Goal: Information Seeking & Learning: Learn about a topic

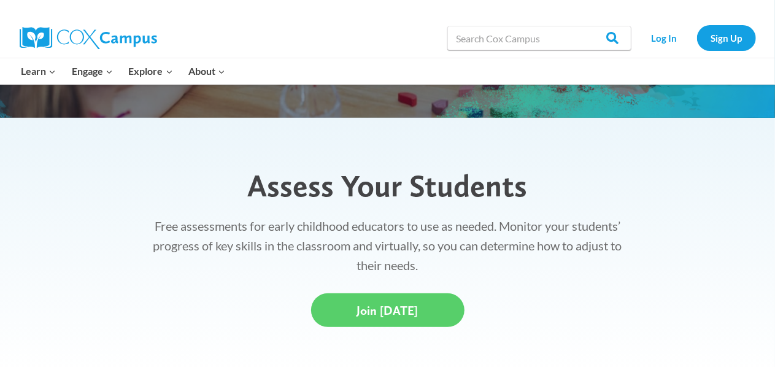
scroll to position [274, 0]
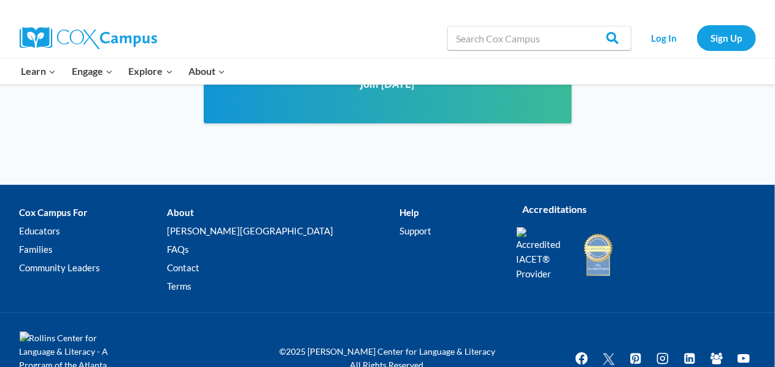
scroll to position [1829, 0]
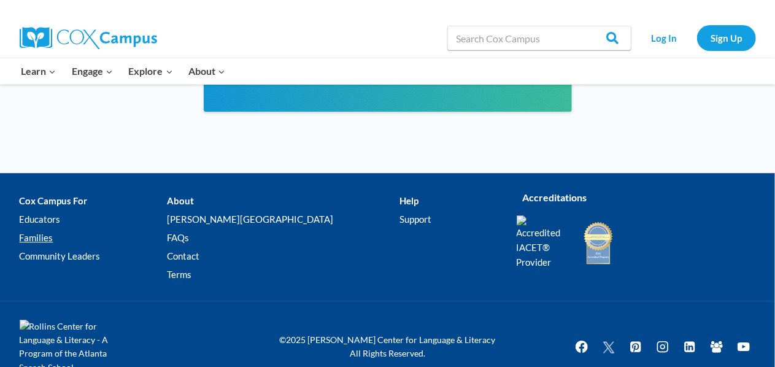
click at [45, 228] on link "Families" at bounding box center [93, 237] width 147 height 18
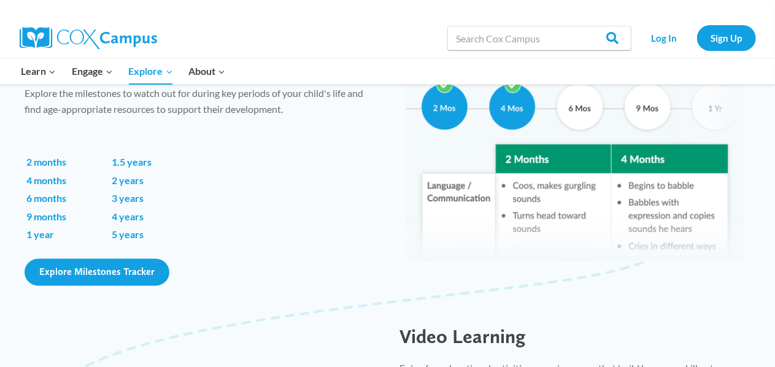
scroll to position [910, 0]
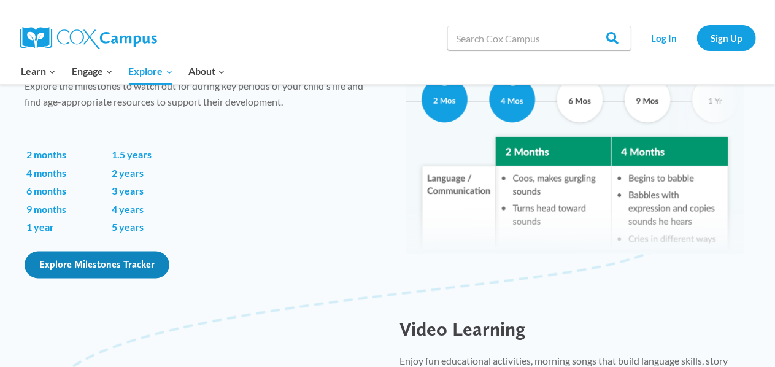
click at [85, 266] on span "Explore Milestones Tracker" at bounding box center [96, 265] width 115 height 12
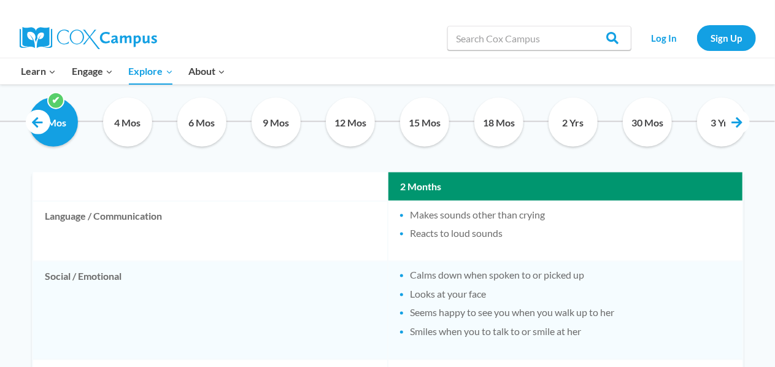
scroll to position [666, 0]
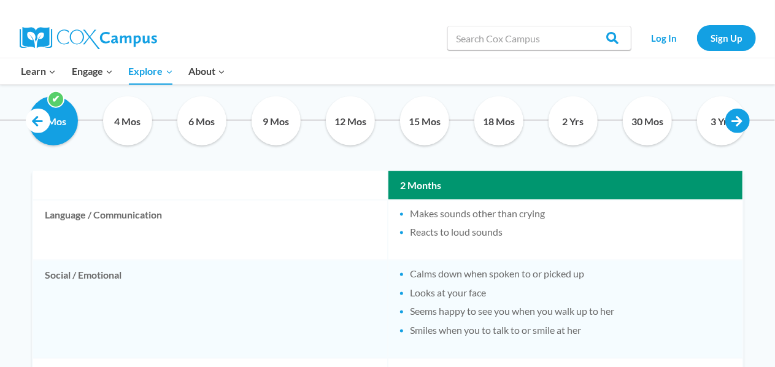
click at [740, 113] on link at bounding box center [737, 121] width 25 height 25
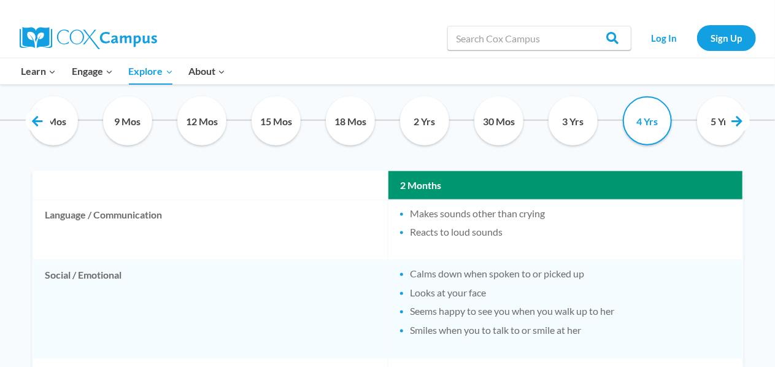
click at [626, 129] on input "4 Yrs" at bounding box center [648, 120] width 56 height 49
checkbox input "true"
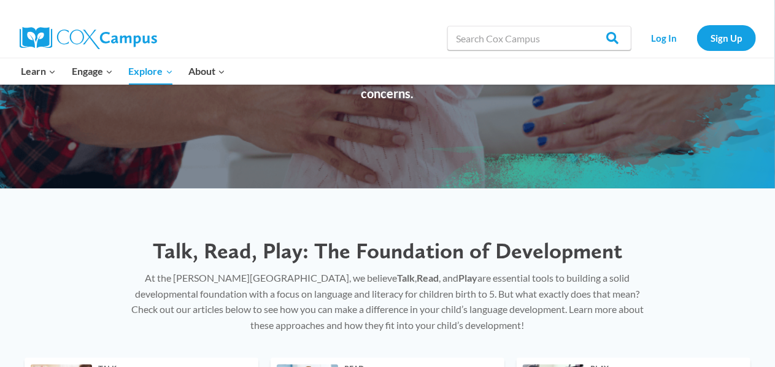
scroll to position [0, 0]
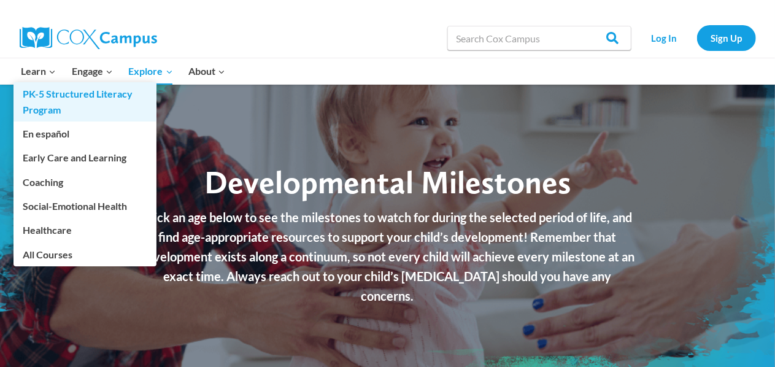
click at [38, 104] on link "PK-5 Structured Literacy Program" at bounding box center [85, 101] width 143 height 39
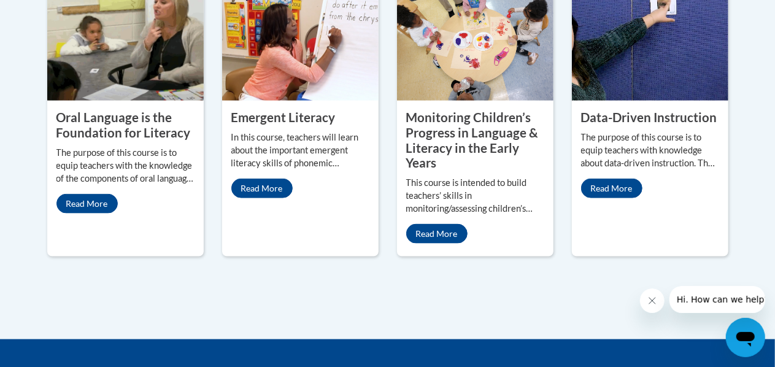
scroll to position [666, 0]
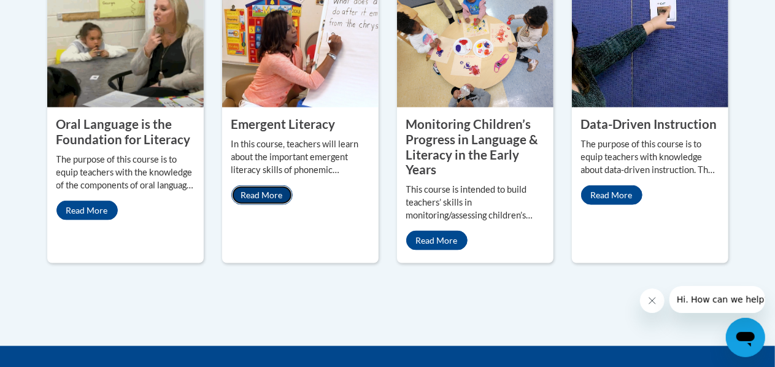
click at [253, 185] on link "Read More" at bounding box center [261, 195] width 61 height 20
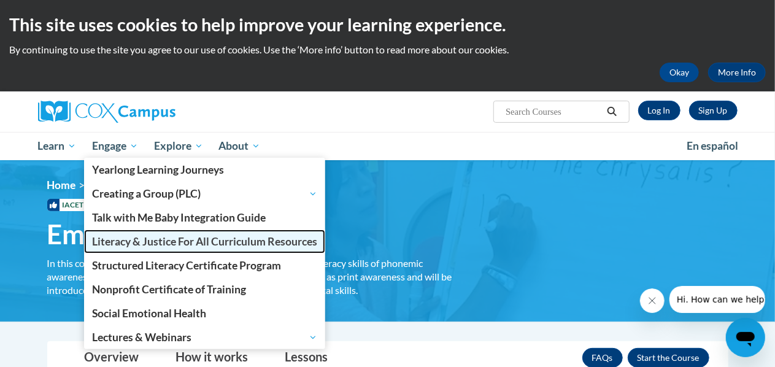
click at [155, 241] on span "Literacy & Justice For All Curriculum Resources" at bounding box center [204, 241] width 225 height 13
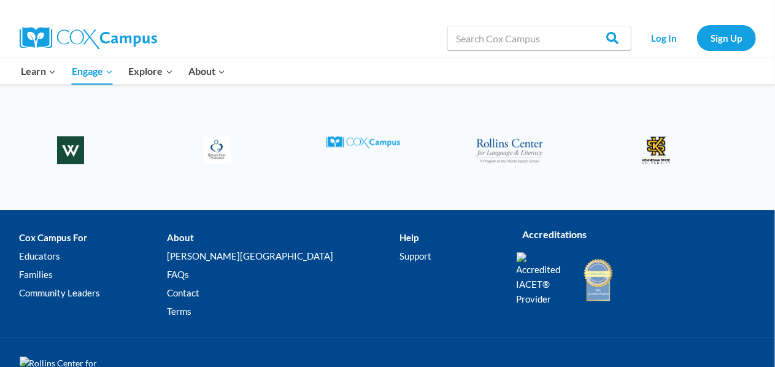
scroll to position [1893, 0]
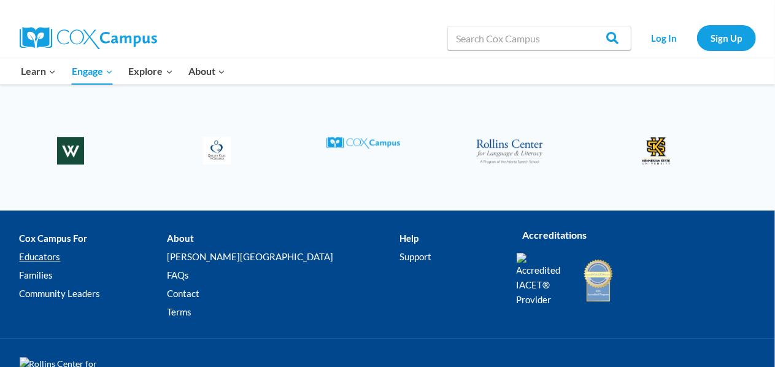
click at [56, 251] on link "Educators" at bounding box center [93, 256] width 147 height 18
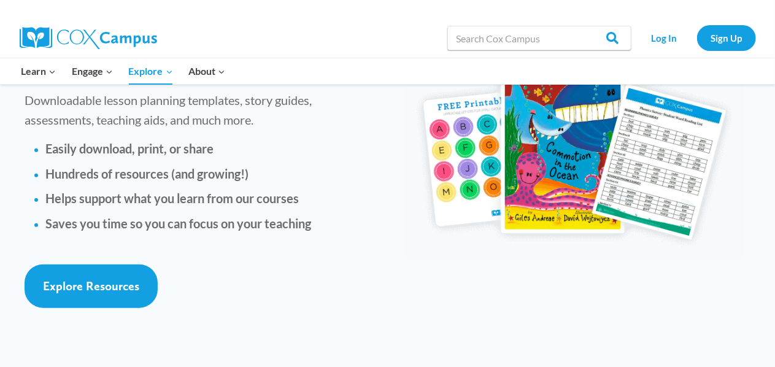
scroll to position [2883, 0]
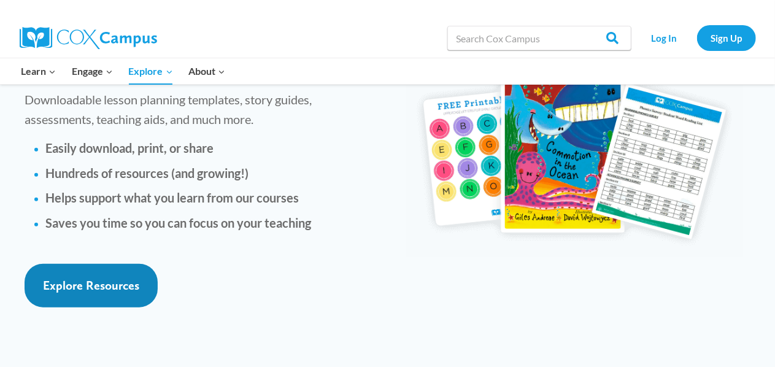
click at [139, 264] on link "Explore Resources" at bounding box center [91, 286] width 133 height 44
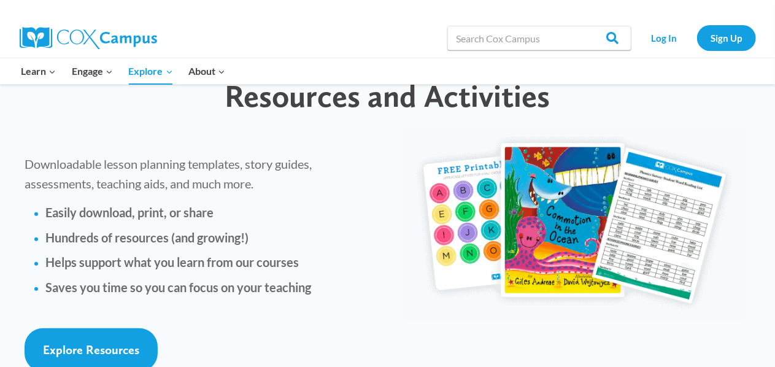
scroll to position [2819, 0]
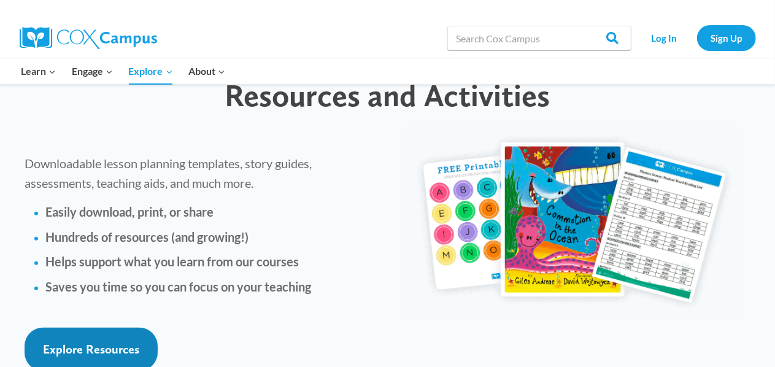
click at [104, 342] on span "Explore Resources" at bounding box center [91, 349] width 96 height 15
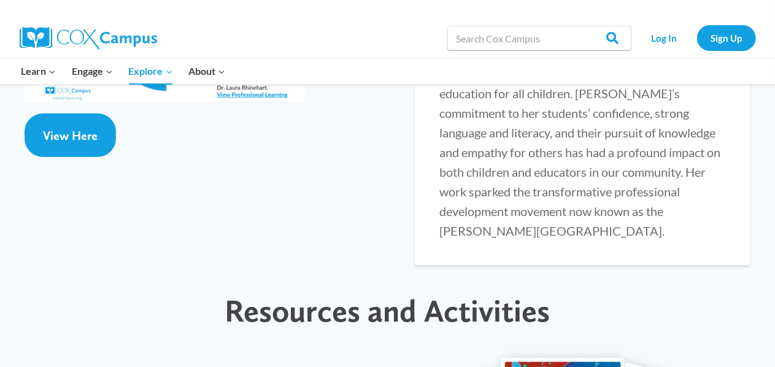
scroll to position [2405, 0]
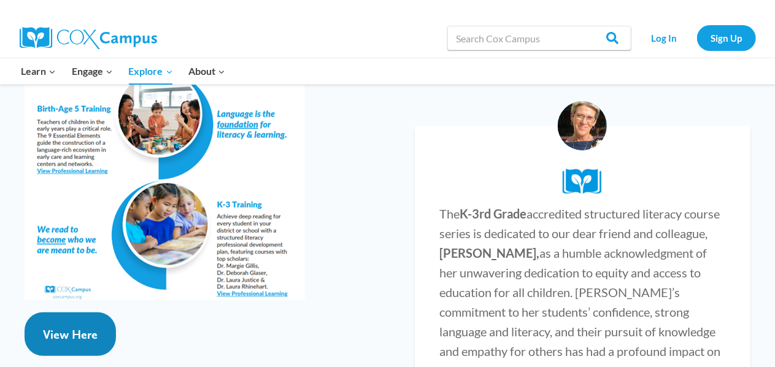
click at [68, 327] on span "View Here" at bounding box center [70, 334] width 55 height 15
